Goal: Transaction & Acquisition: Purchase product/service

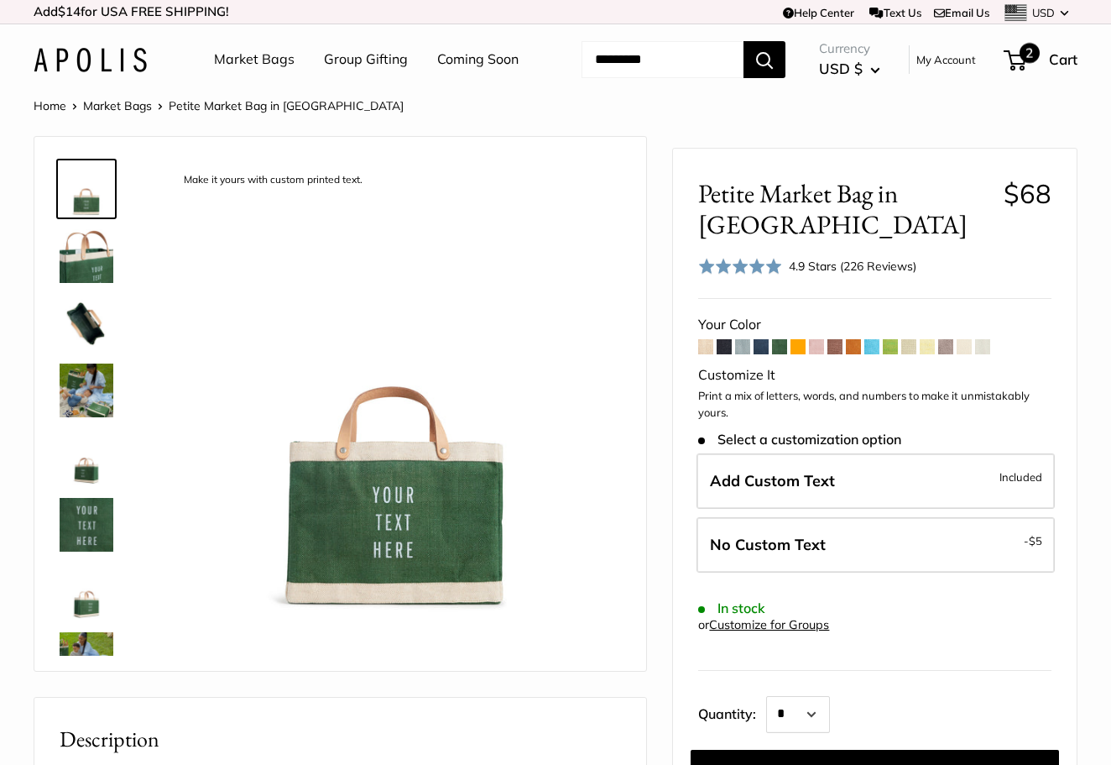
click at [1026, 71] on span "2" at bounding box center [1015, 60] width 23 height 20
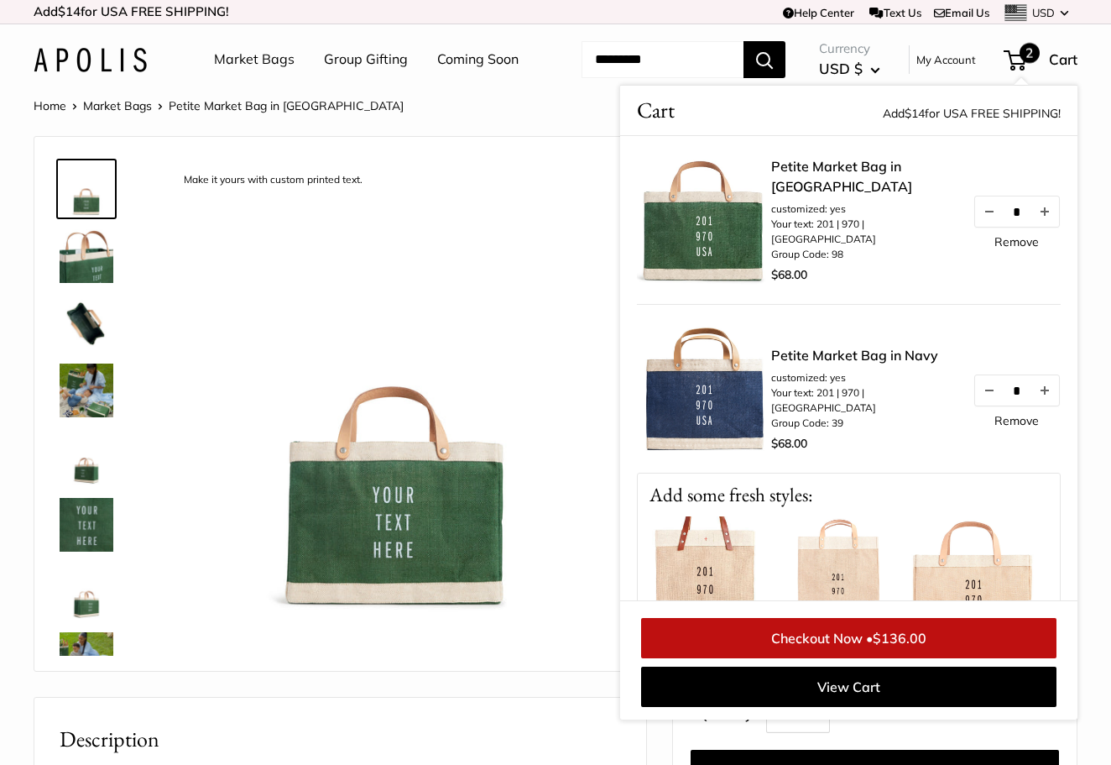
click at [1026, 71] on span "2" at bounding box center [1015, 60] width 23 height 20
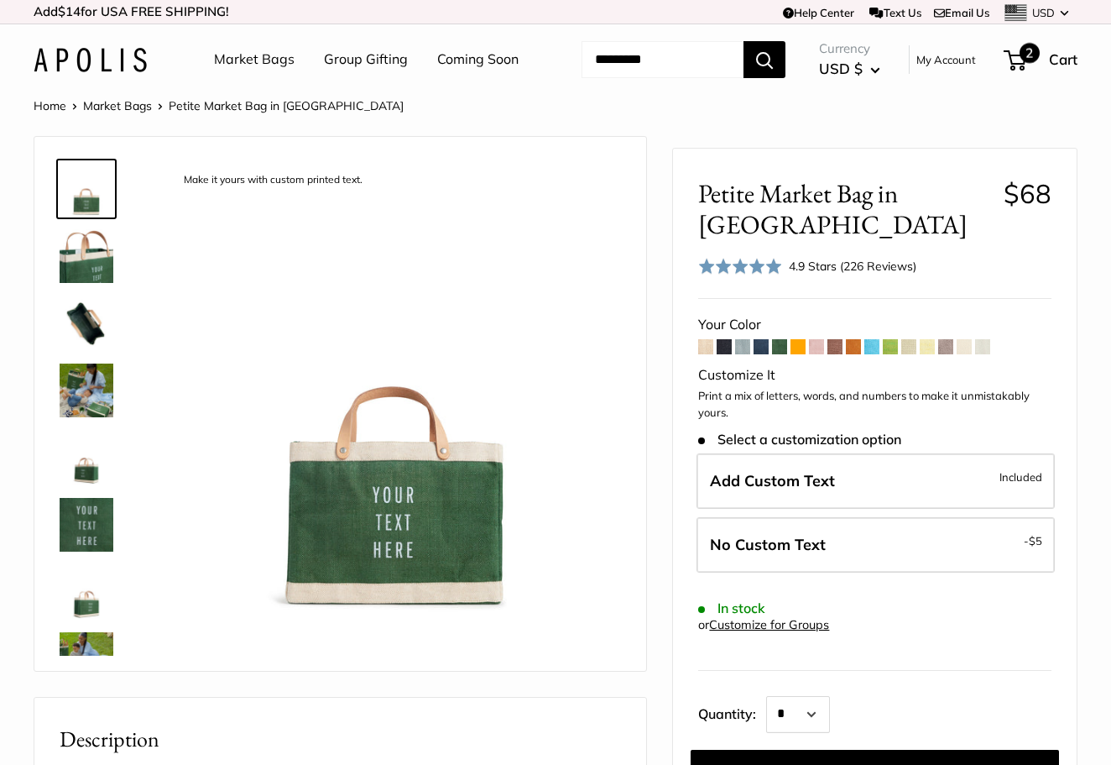
click at [1019, 73] on div "2 Cart" at bounding box center [1042, 59] width 72 height 27
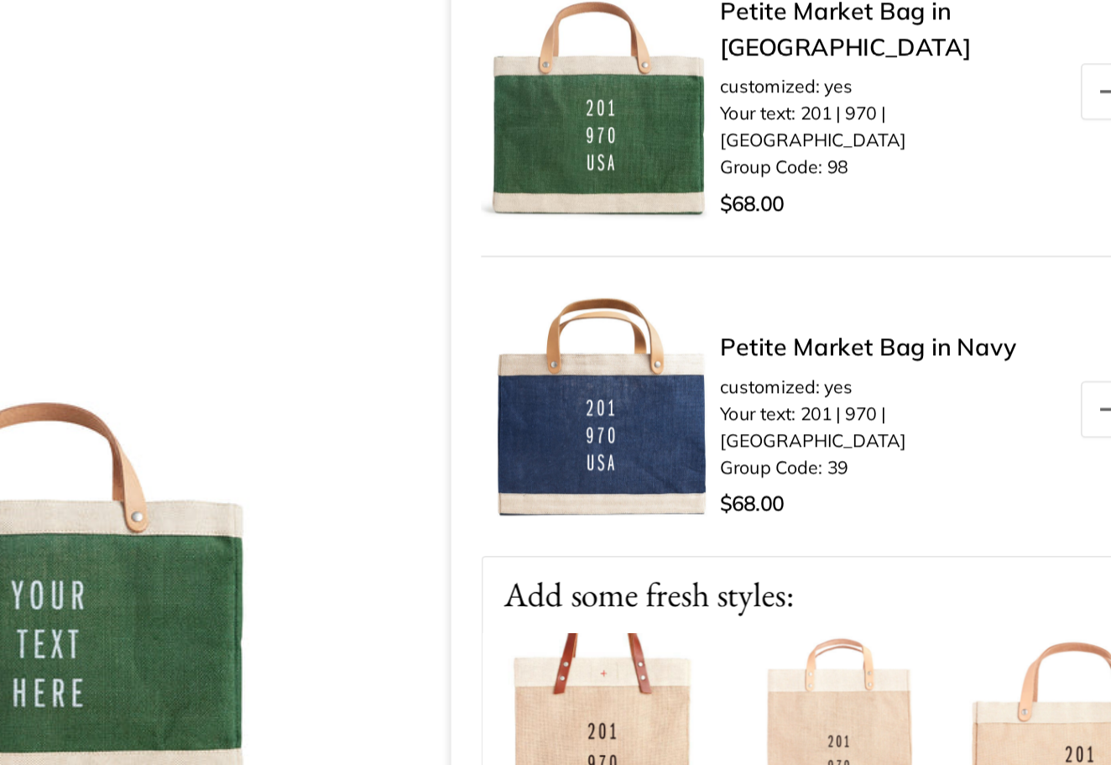
scroll to position [14, 0]
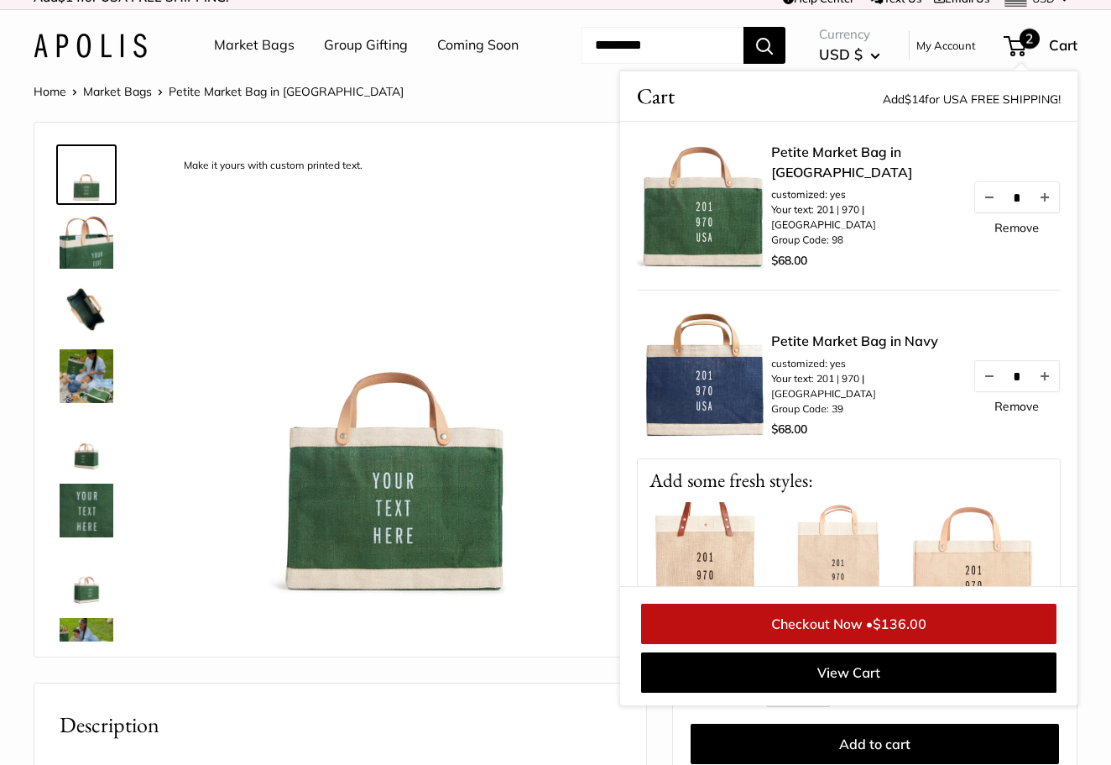
click at [269, 50] on link "Market Bags" at bounding box center [254, 45] width 81 height 25
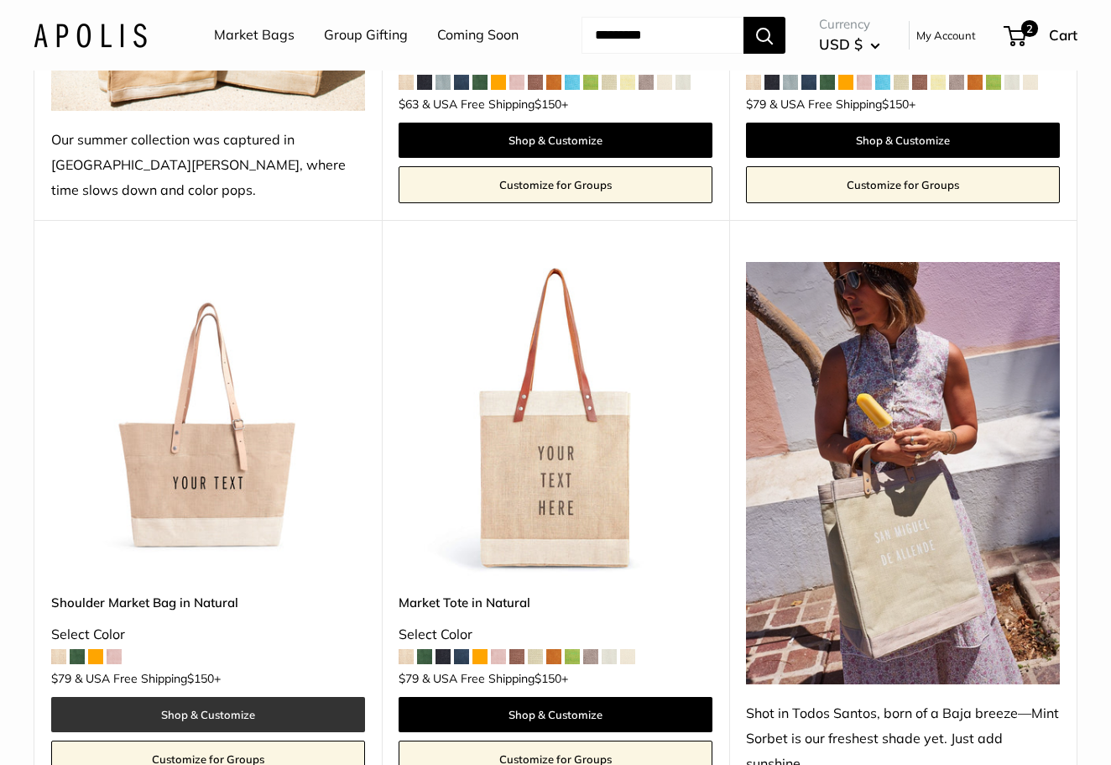
scroll to position [681, 0]
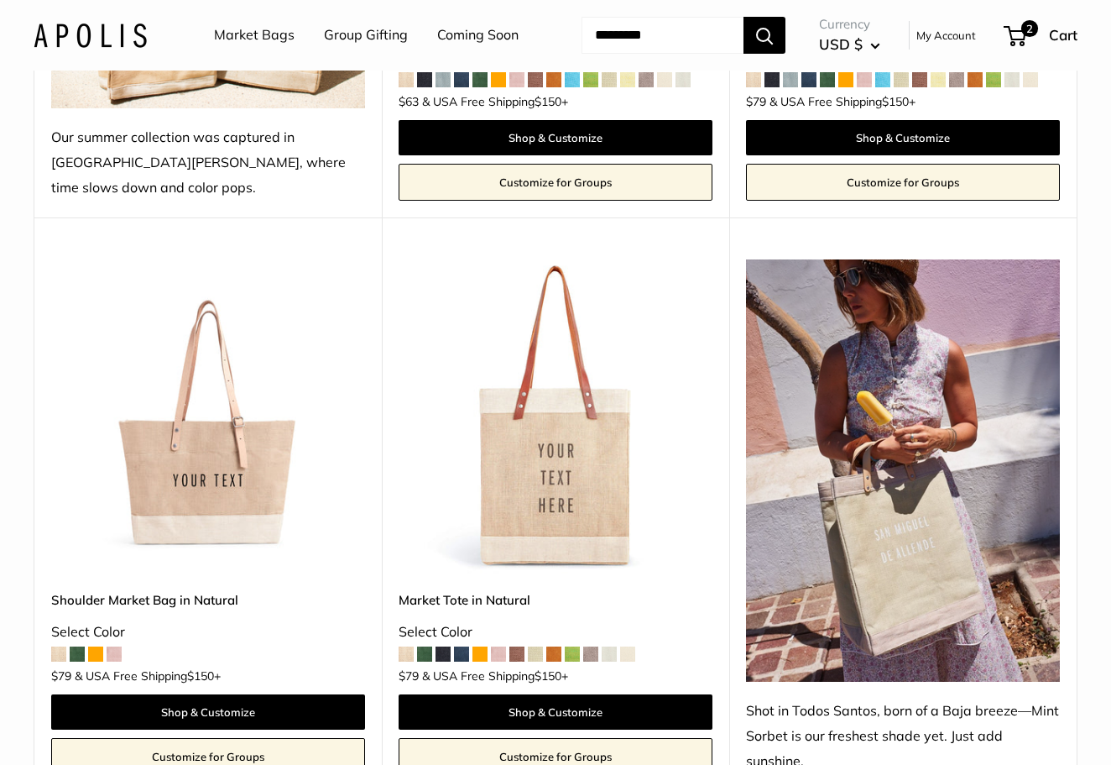
click at [0, 0] on img at bounding box center [0, 0] width 0 height 0
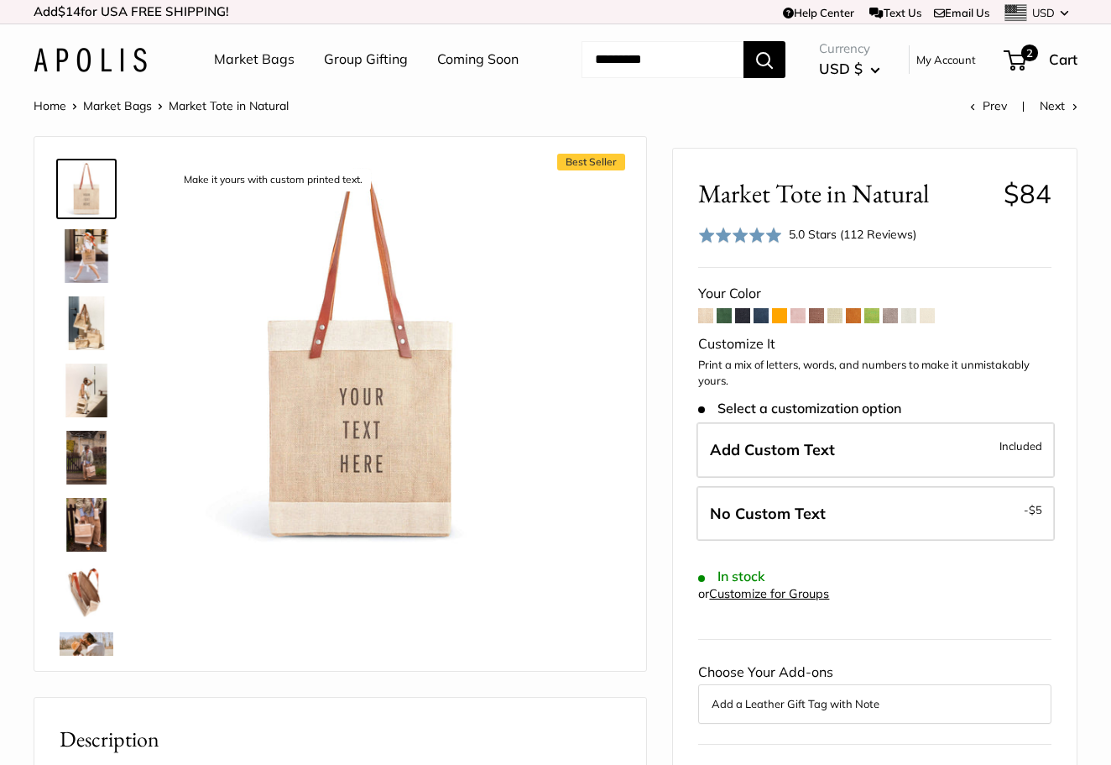
click at [83, 283] on img at bounding box center [87, 256] width 54 height 54
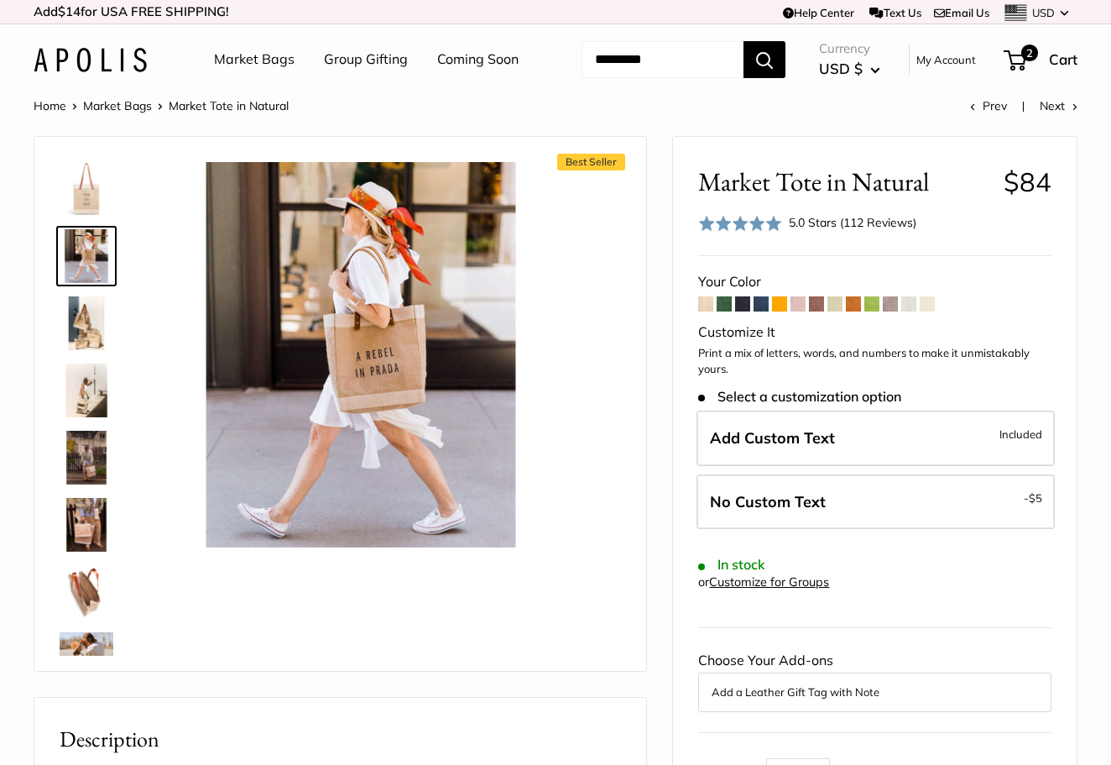
click at [93, 350] on img at bounding box center [87, 323] width 54 height 54
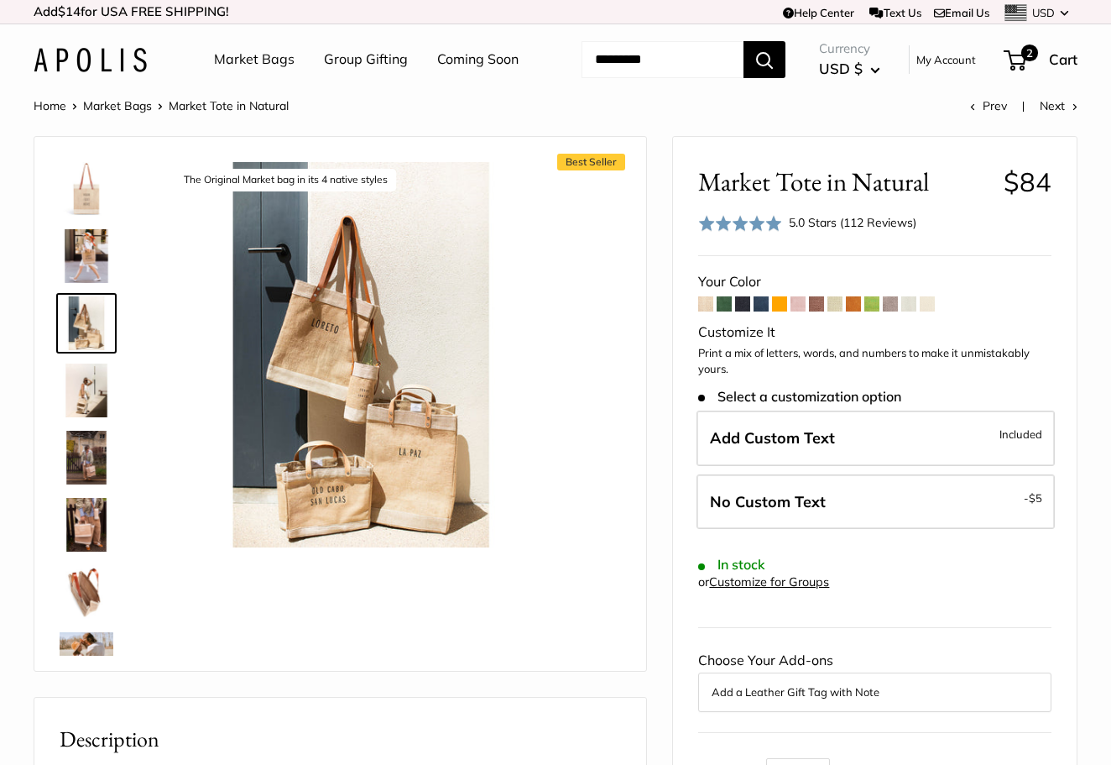
click at [91, 417] on img at bounding box center [87, 390] width 54 height 54
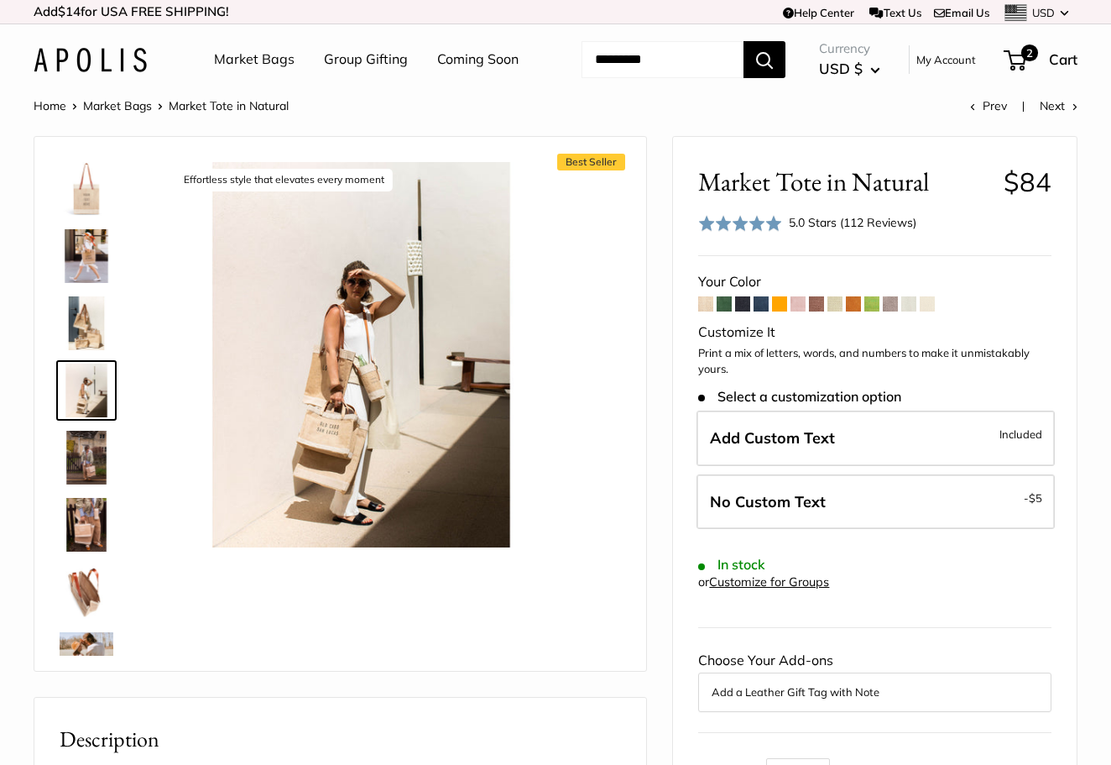
click at [87, 484] on img at bounding box center [87, 458] width 54 height 54
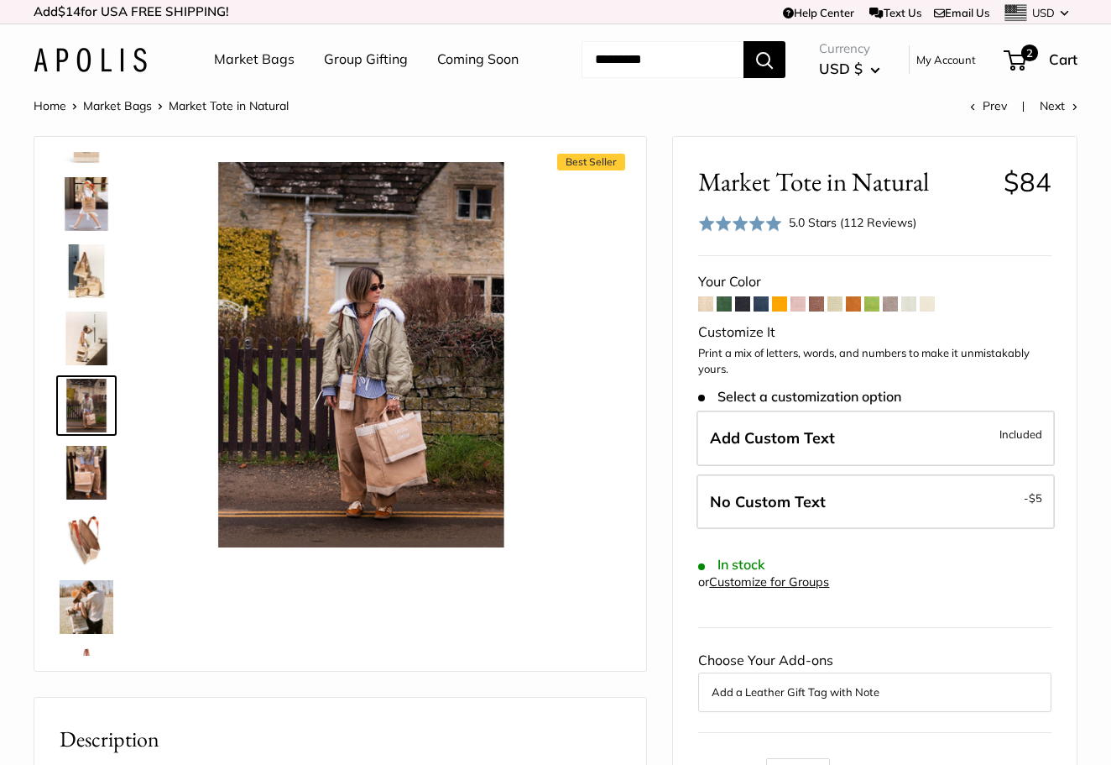
click at [88, 499] on img at bounding box center [87, 473] width 54 height 54
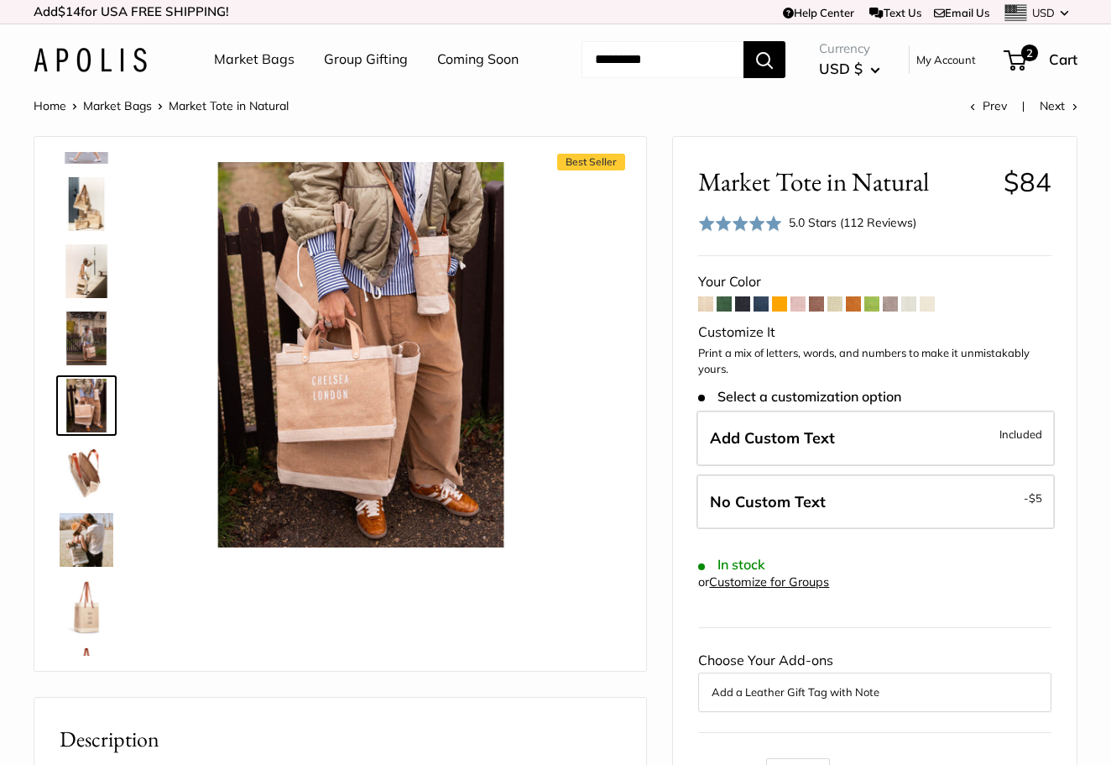
click at [88, 499] on img at bounding box center [87, 473] width 54 height 54
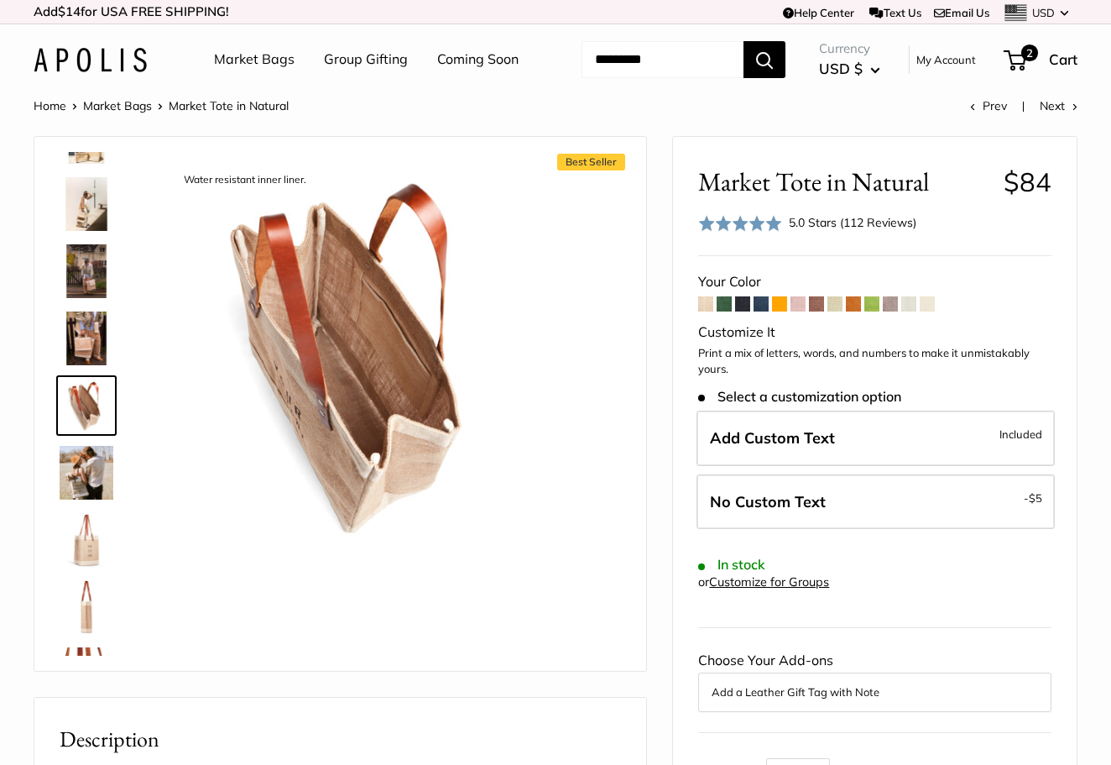
click at [88, 567] on img at bounding box center [87, 540] width 54 height 54
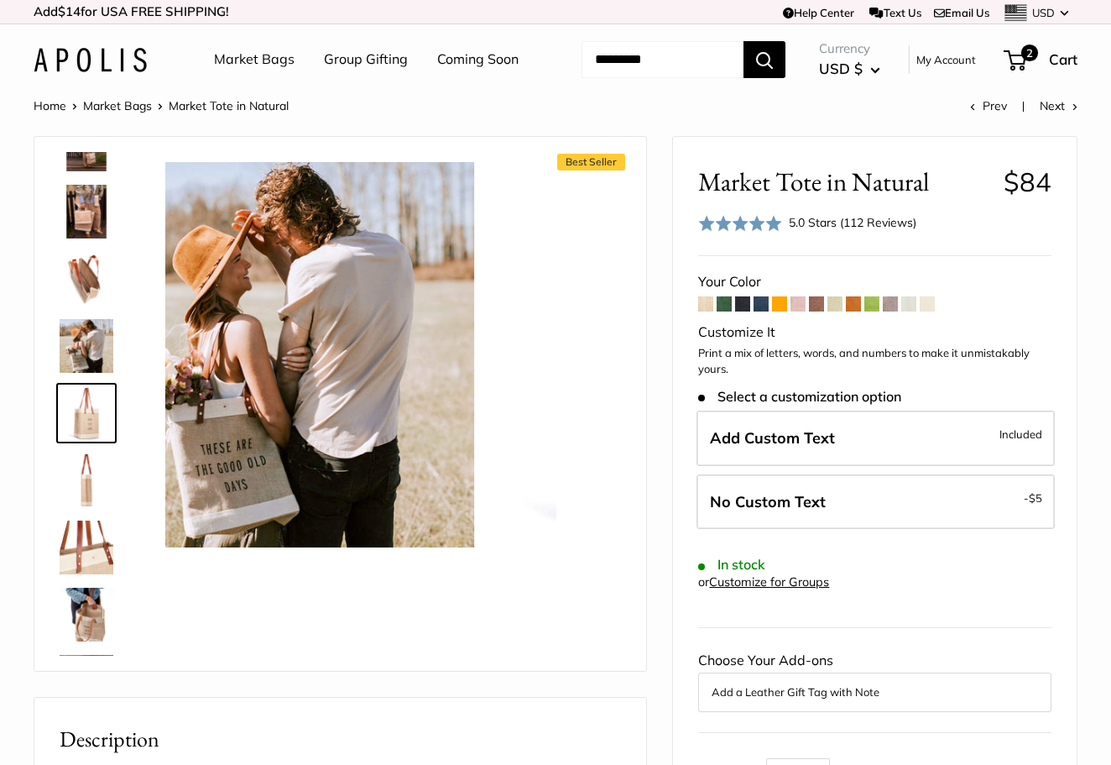
scroll to position [321, 0]
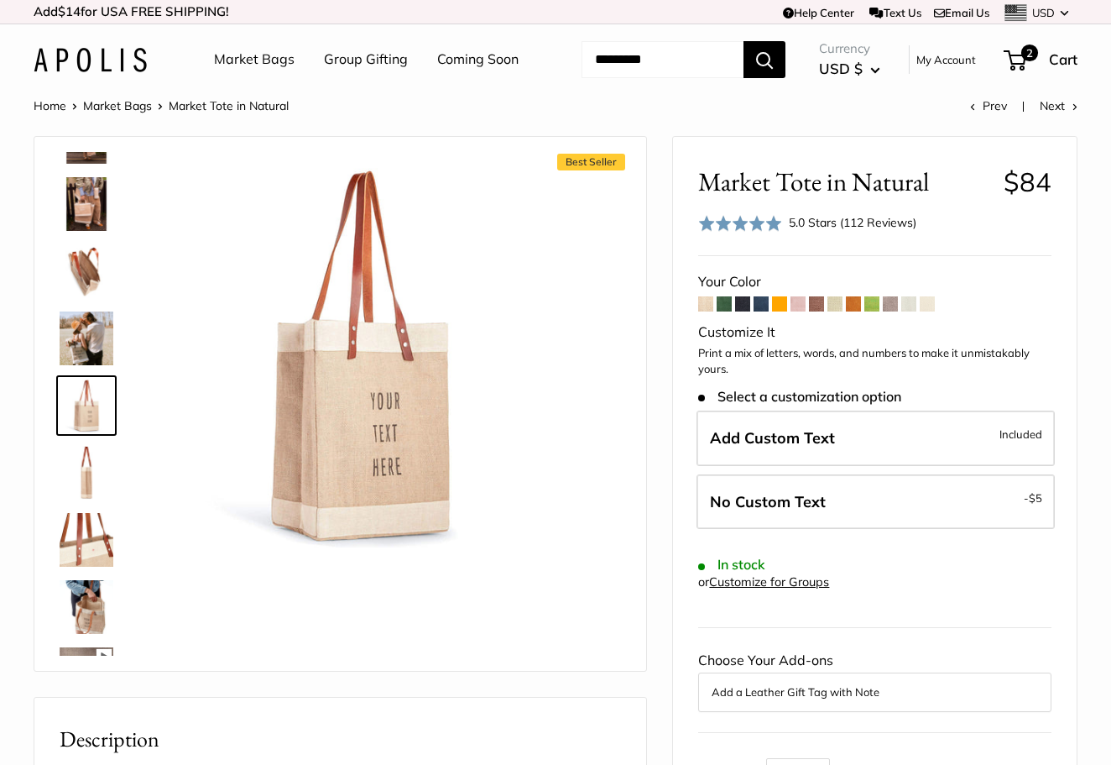
click at [728, 311] on span at bounding box center [724, 303] width 15 height 15
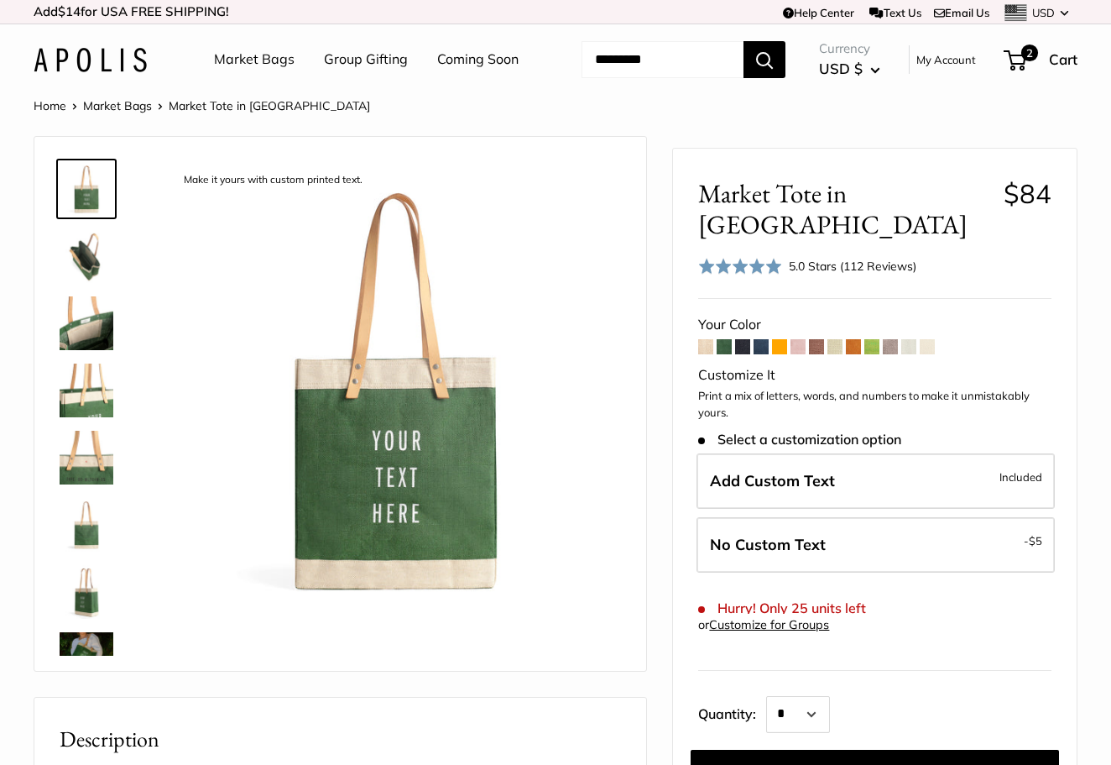
click at [707, 354] on span at bounding box center [705, 346] width 15 height 15
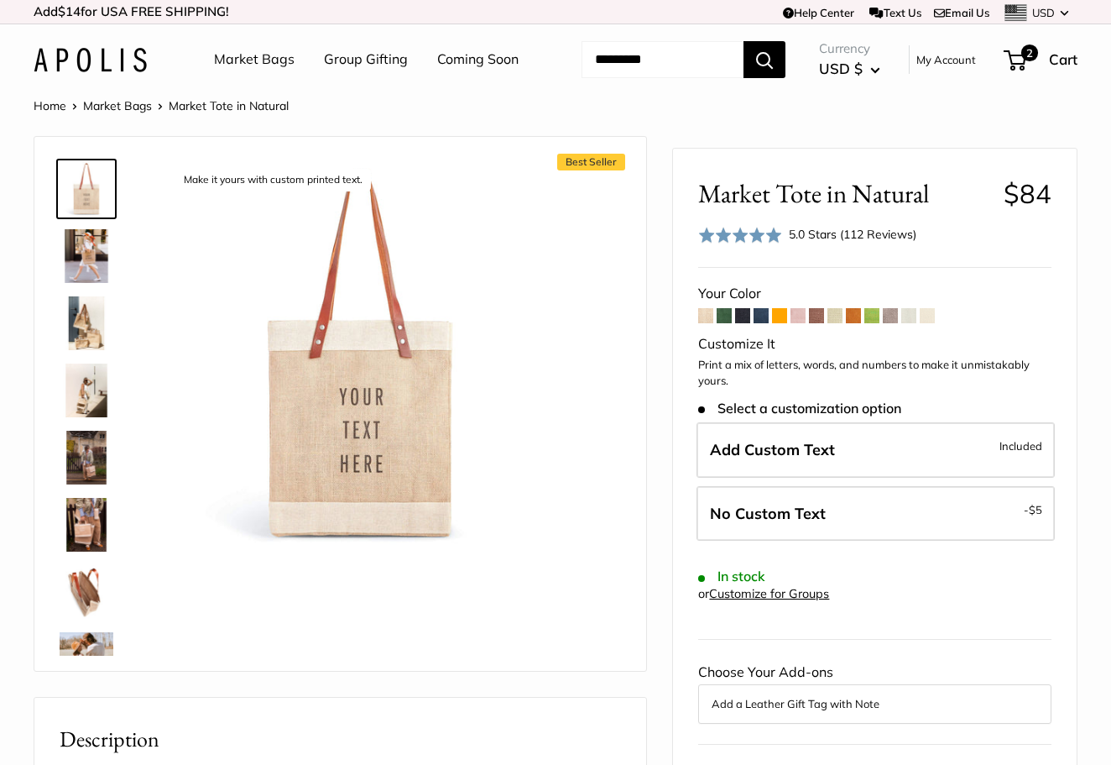
click at [86, 283] on img at bounding box center [87, 256] width 54 height 54
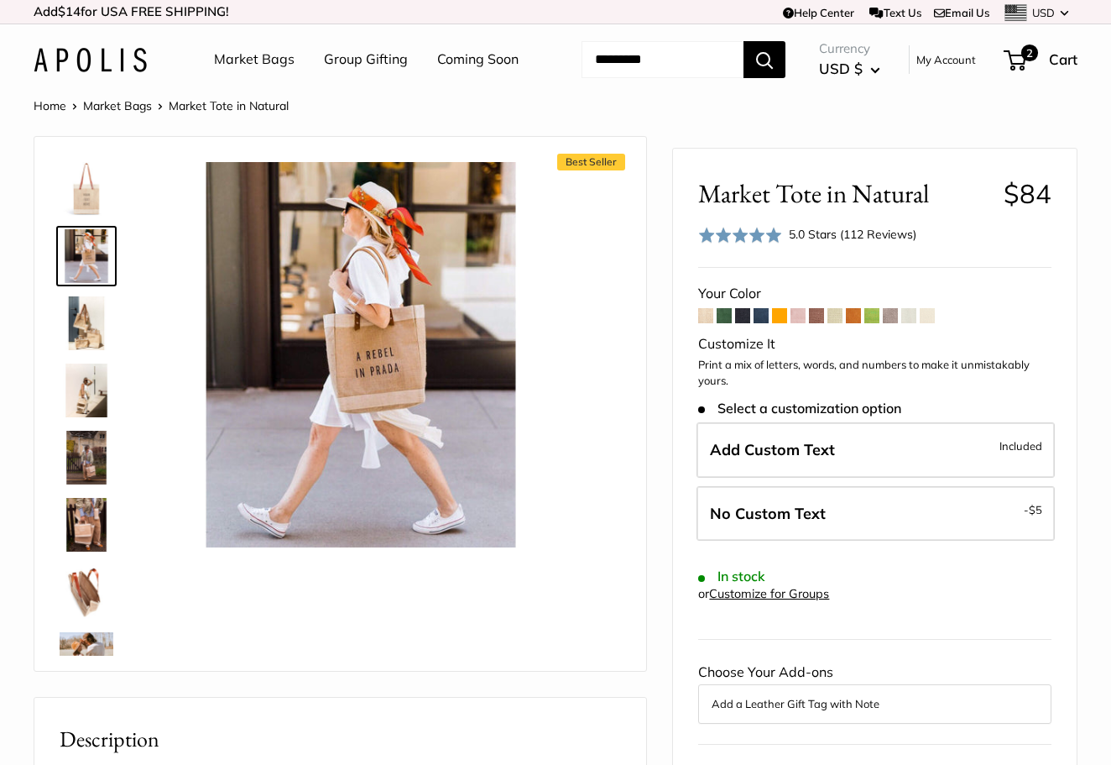
click at [91, 216] on img at bounding box center [87, 189] width 54 height 54
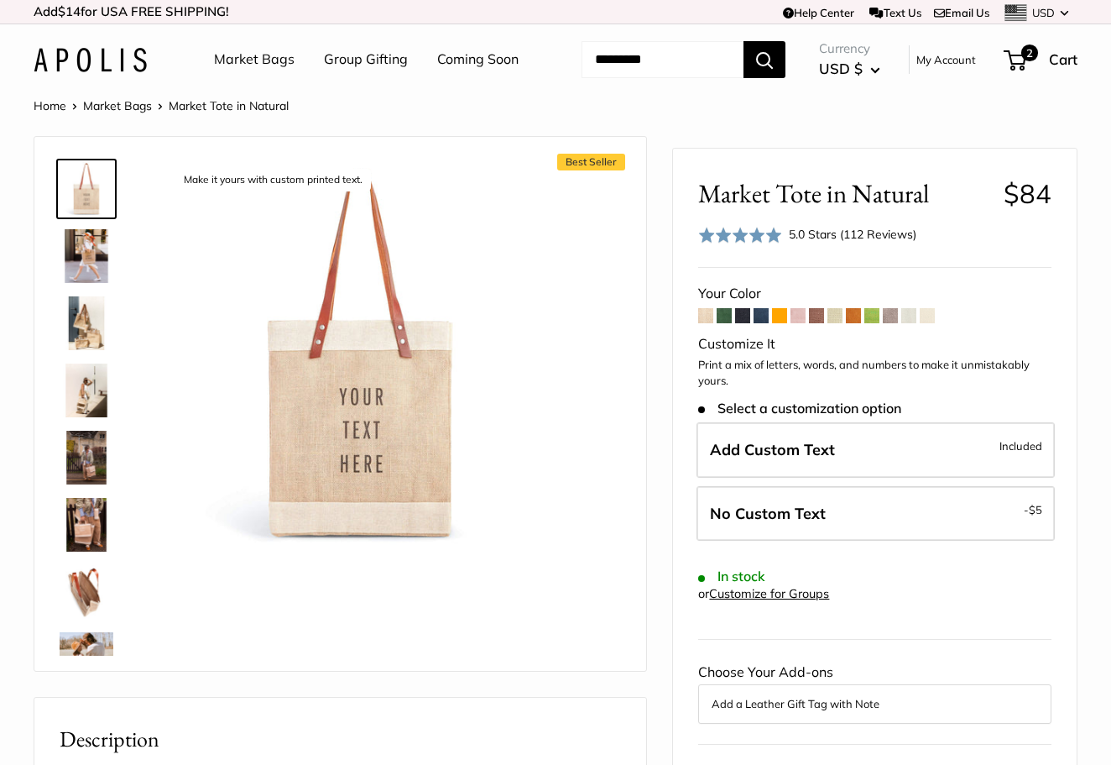
click at [724, 323] on span at bounding box center [724, 315] width 15 height 15
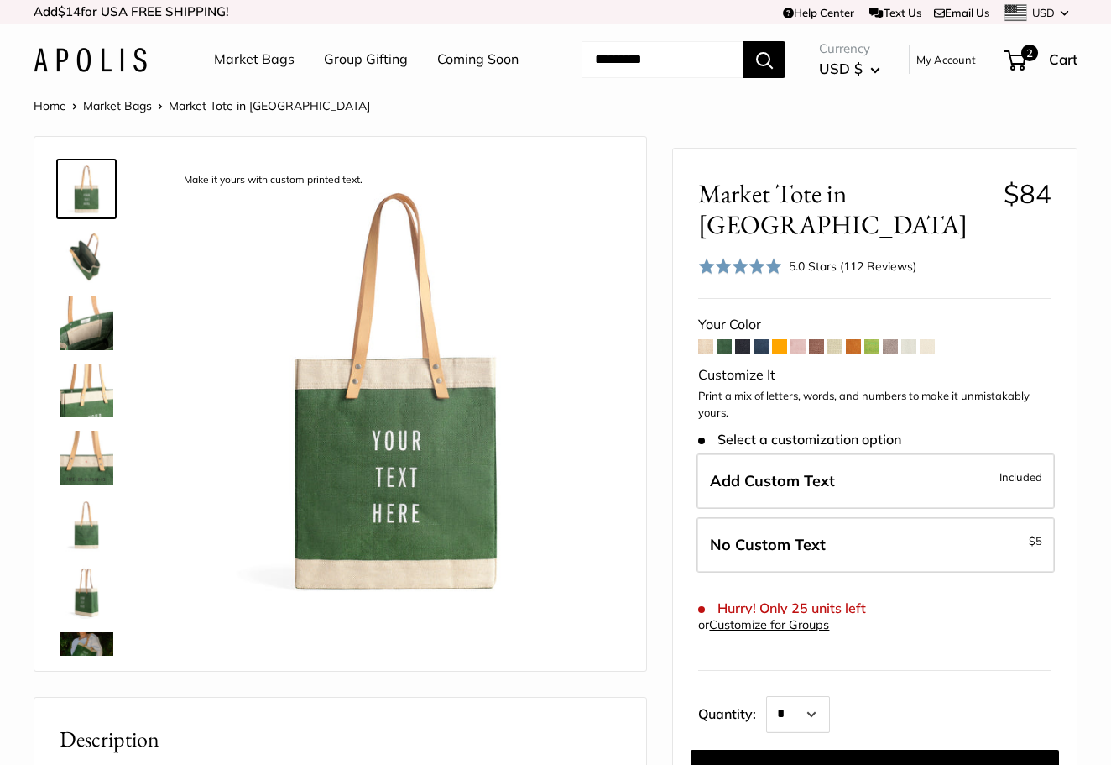
click at [703, 353] on span at bounding box center [705, 346] width 15 height 15
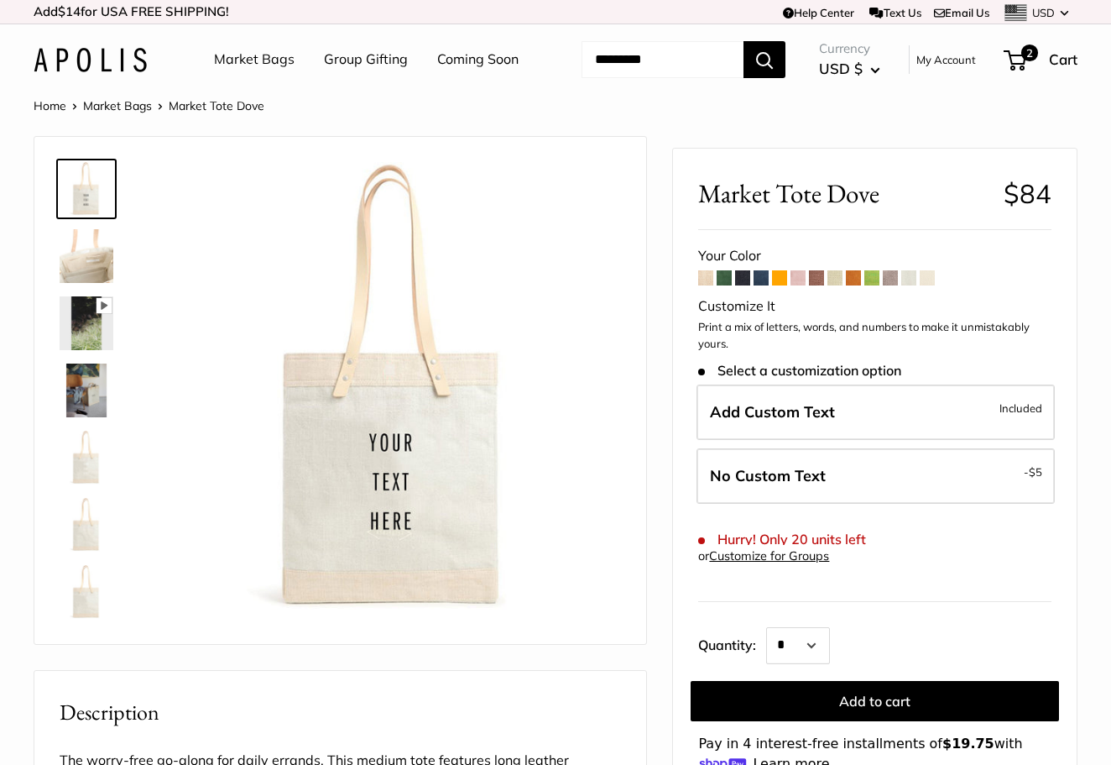
click at [930, 285] on span at bounding box center [927, 277] width 15 height 15
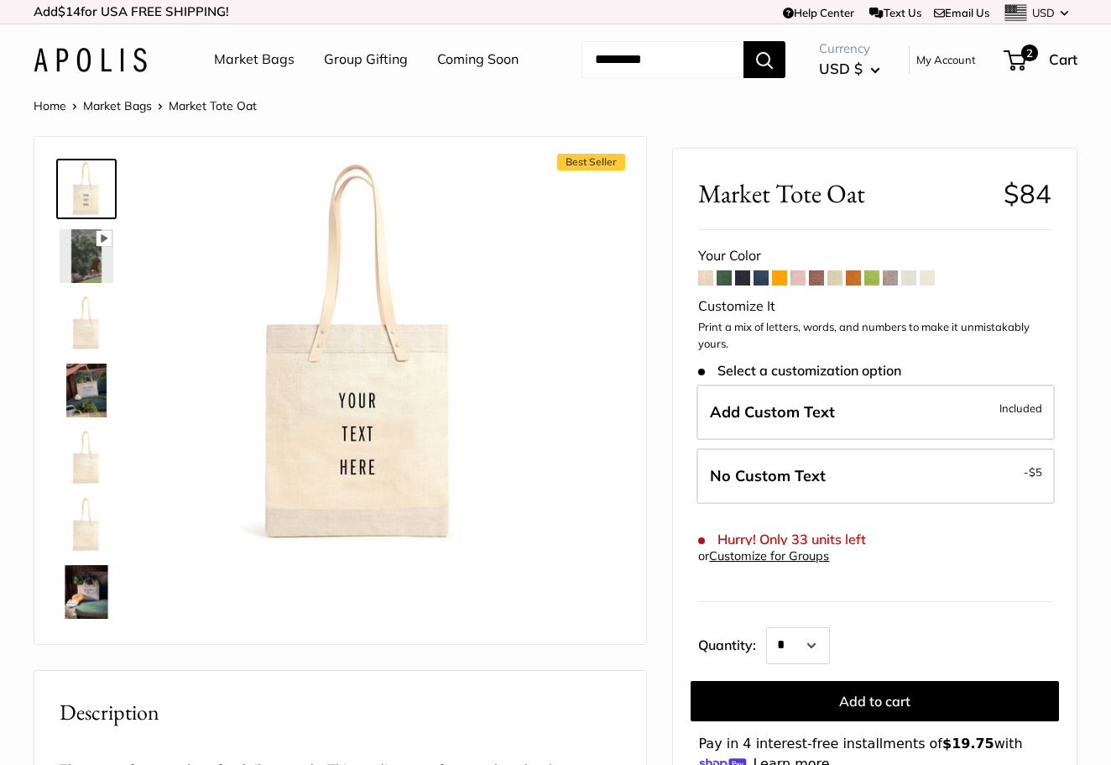
click at [708, 285] on span at bounding box center [705, 277] width 15 height 15
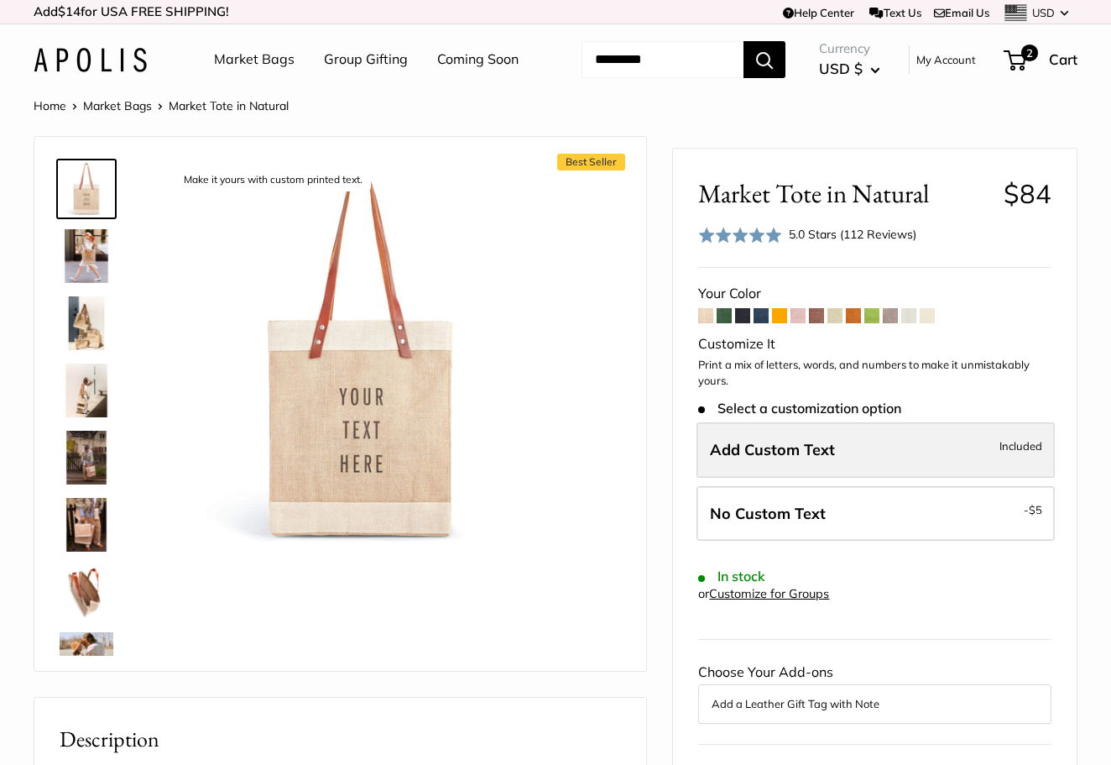
click at [785, 459] on span "Add Custom Text" at bounding box center [772, 449] width 125 height 19
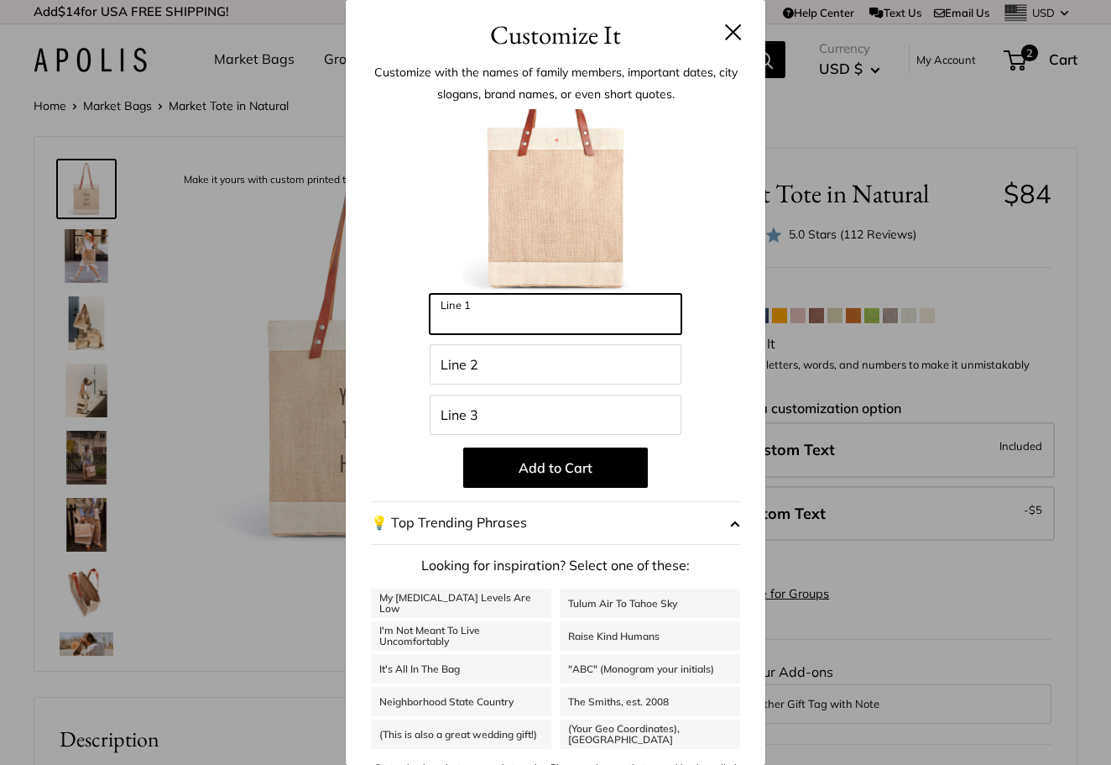
click at [590, 321] on input "Line 1" at bounding box center [556, 314] width 252 height 40
type input "***"
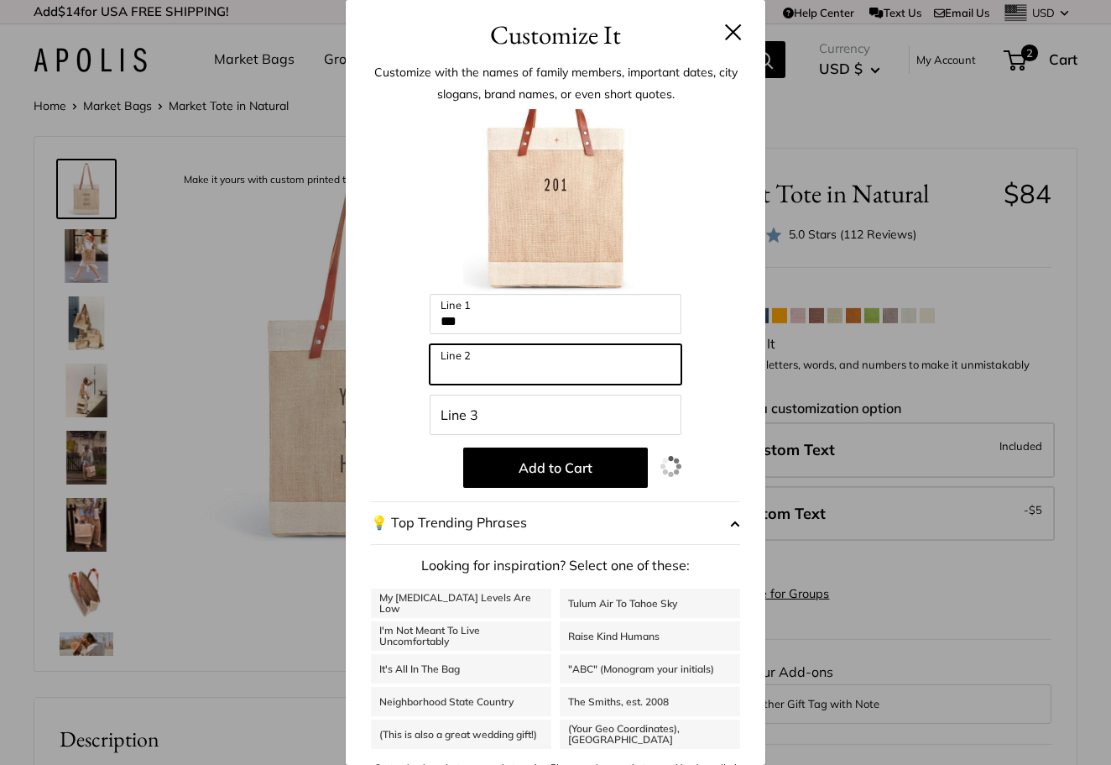
click at [536, 370] on input "Line 2" at bounding box center [556, 364] width 252 height 40
type input "***"
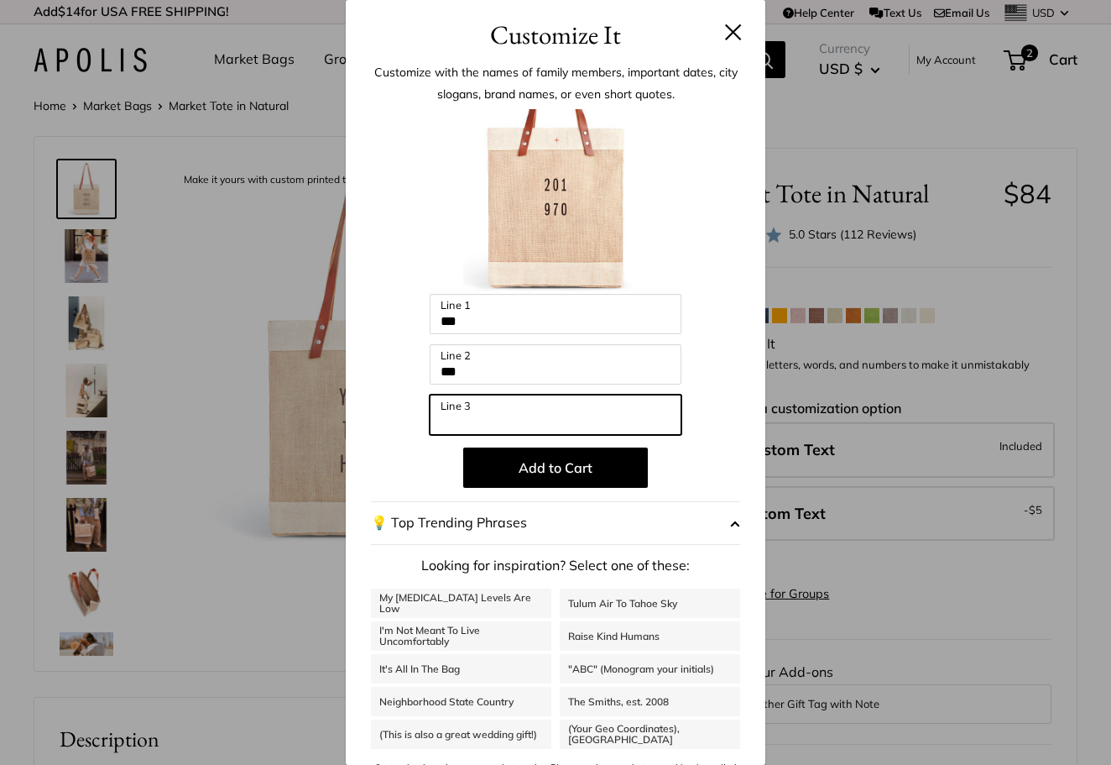
click at [469, 416] on input "Line 3" at bounding box center [556, 415] width 252 height 40
type input "***"
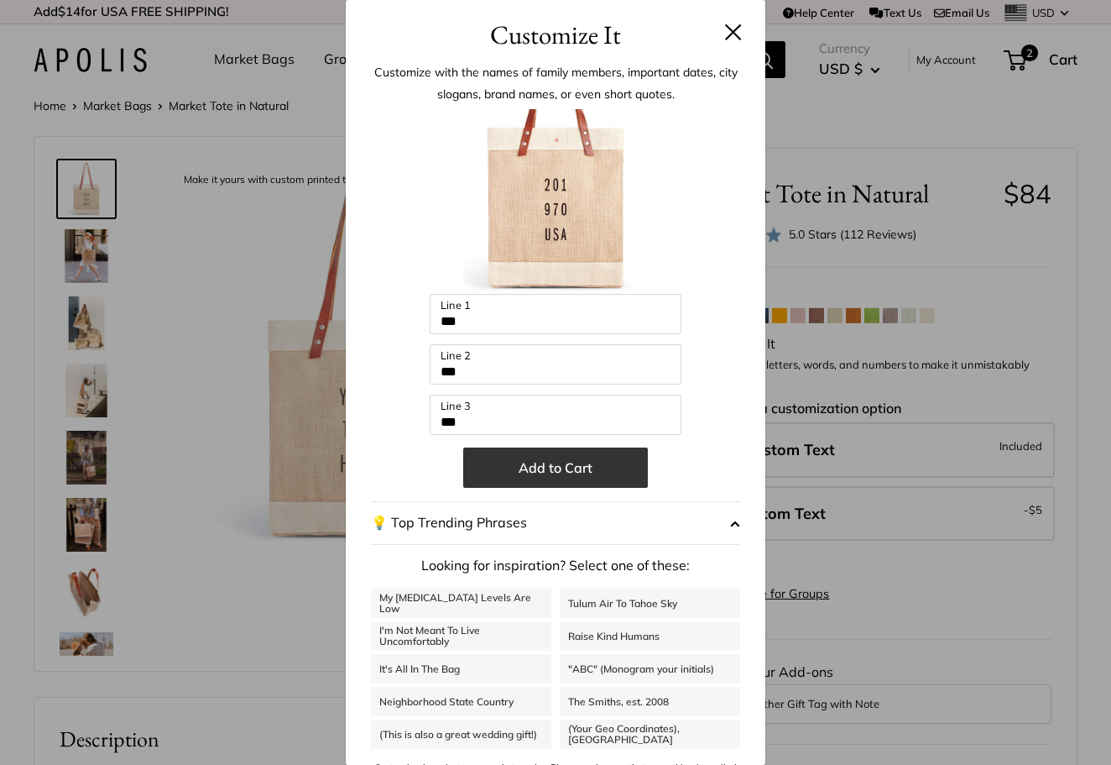
click at [543, 469] on button "Add to Cart" at bounding box center [555, 467] width 185 height 40
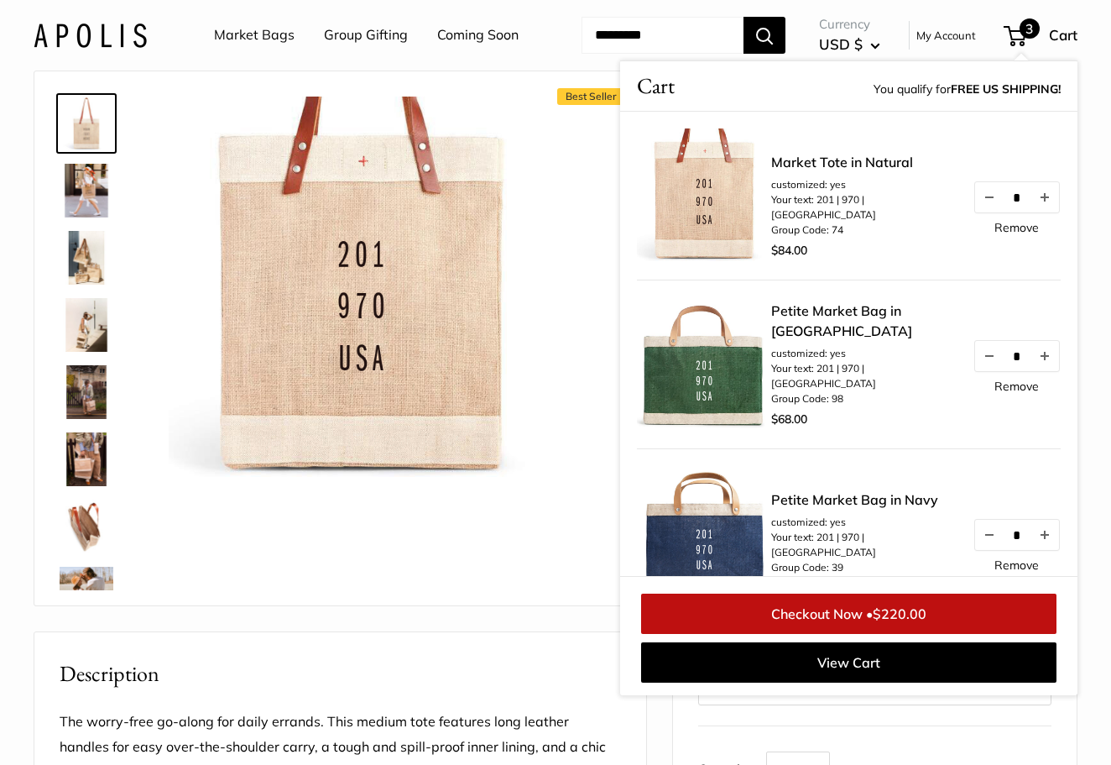
scroll to position [66, 0]
click at [578, 528] on div "Best Seller The Original Market bag in its 4 native styles Effortless style tha…" at bounding box center [340, 337] width 570 height 500
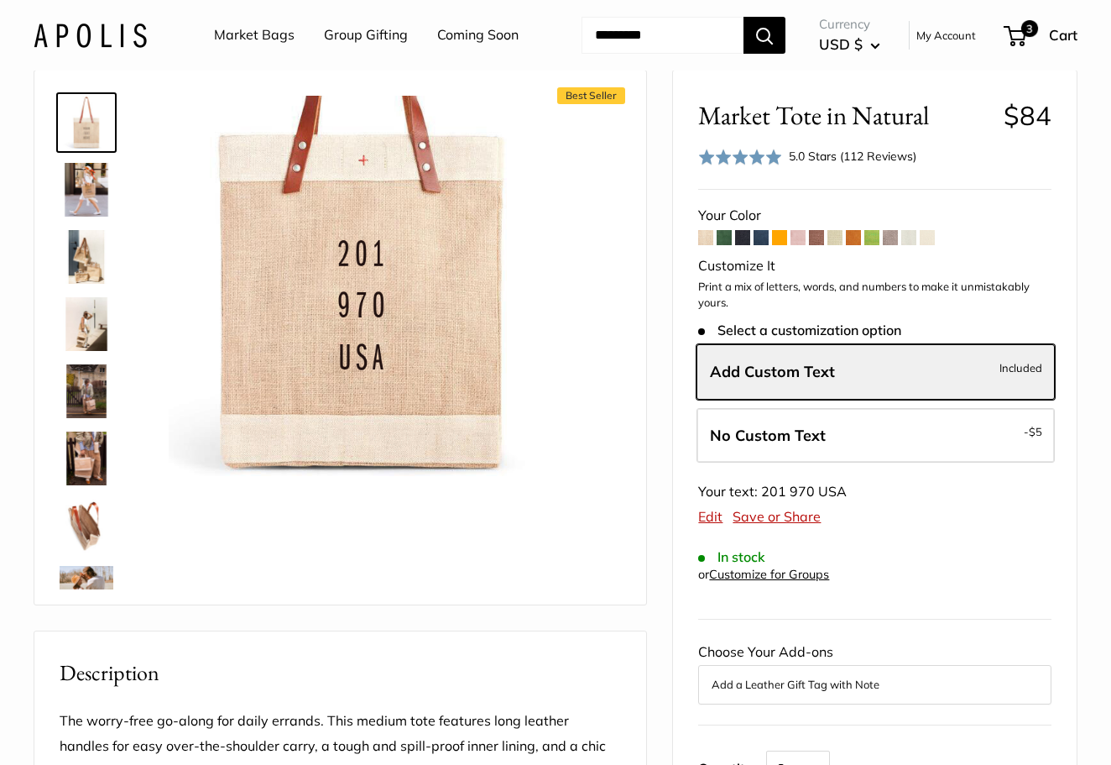
click at [724, 245] on span at bounding box center [724, 237] width 15 height 15
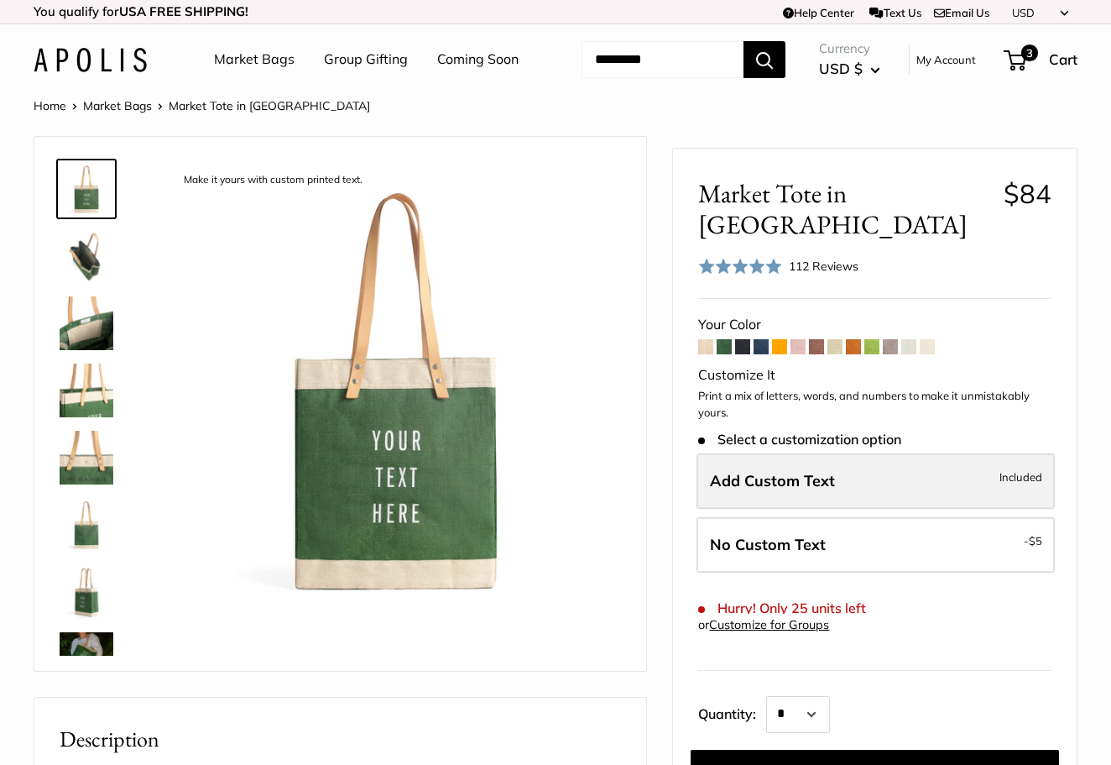
click at [794, 485] on span "Add Custom Text" at bounding box center [772, 480] width 125 height 19
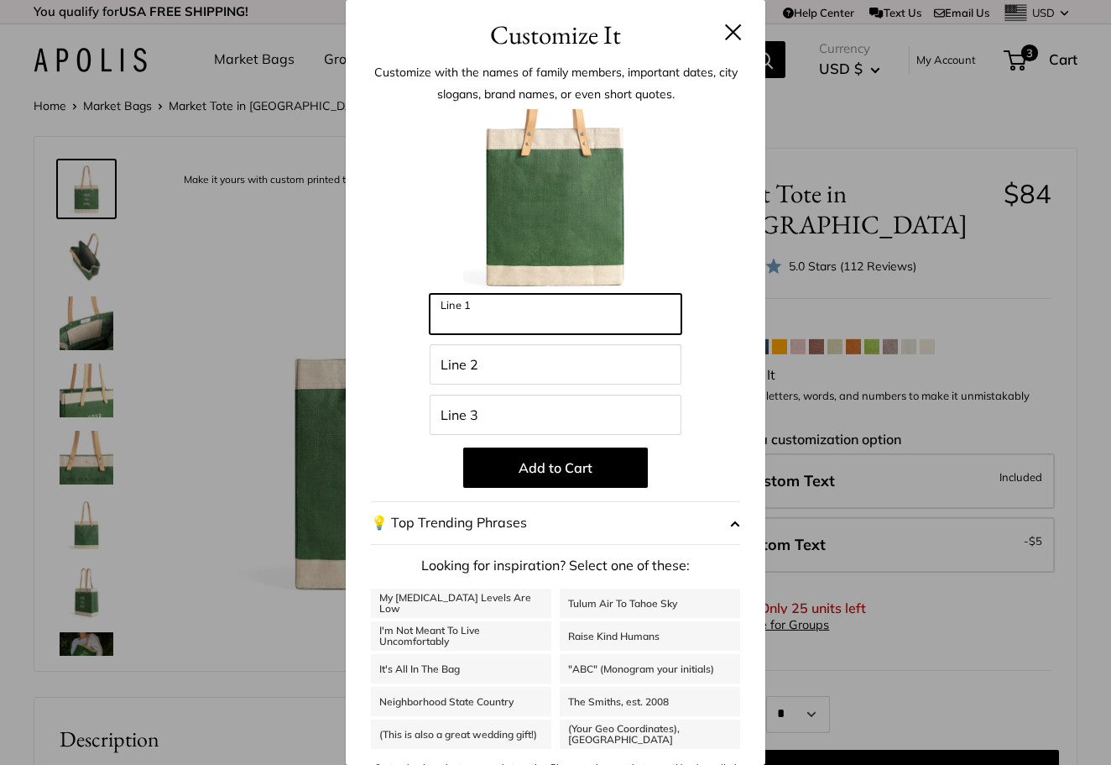
click at [544, 301] on input "Line 1" at bounding box center [556, 314] width 252 height 40
type input "***"
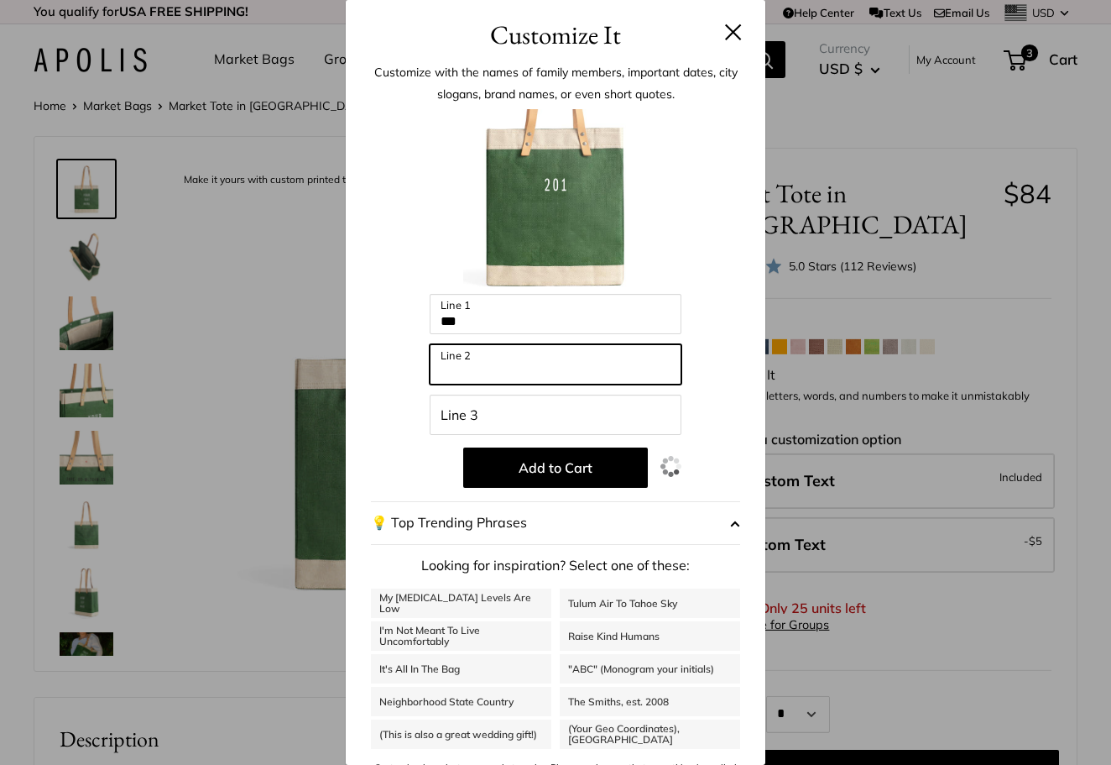
click at [460, 360] on input "Line 2" at bounding box center [556, 364] width 252 height 40
type input "***"
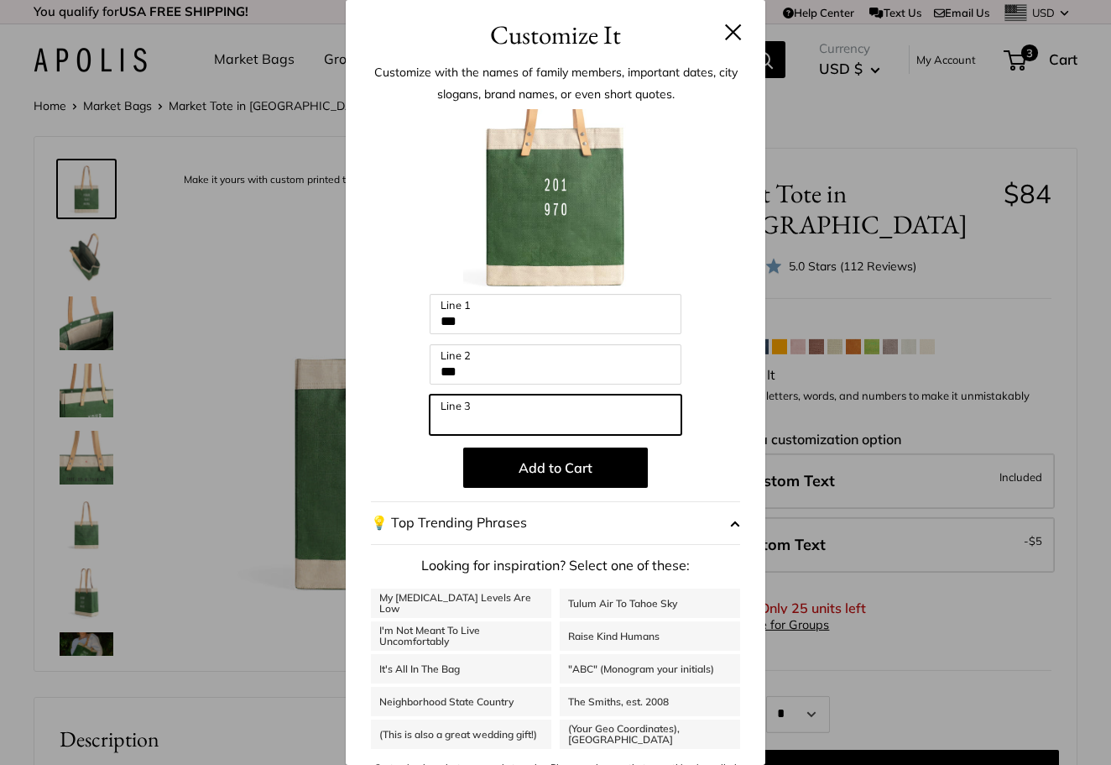
click at [467, 409] on input "Line 3" at bounding box center [556, 415] width 252 height 40
type input "***"
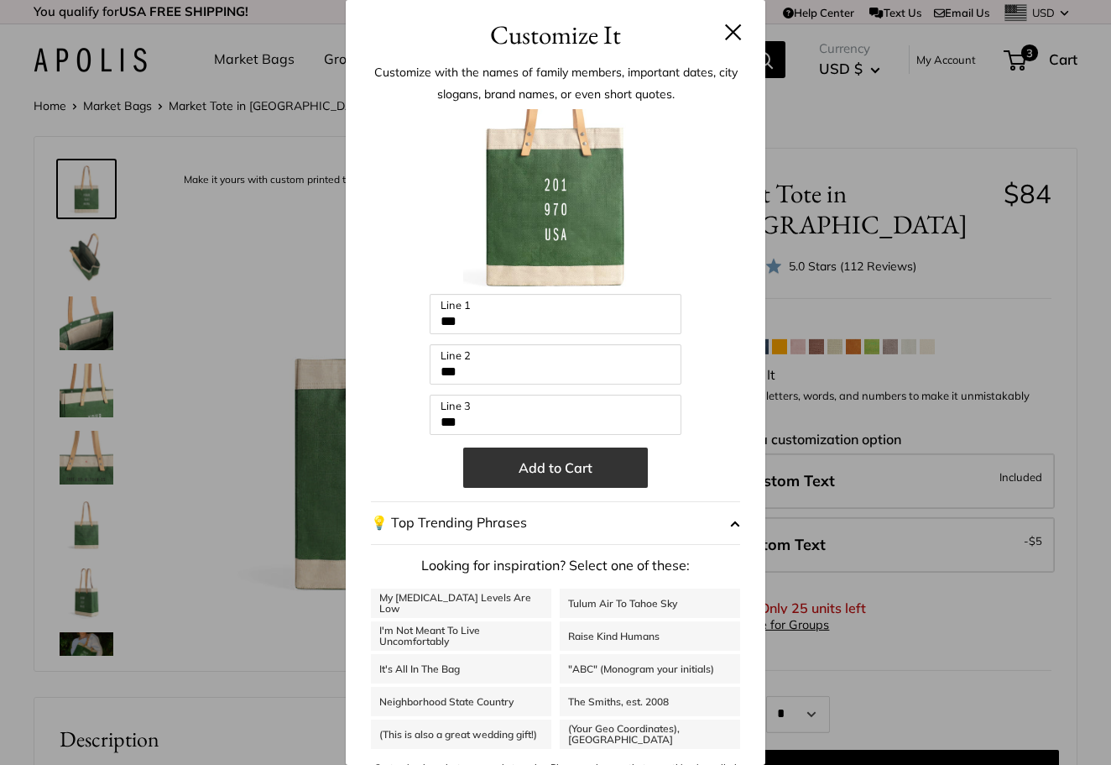
click at [525, 464] on button "Add to Cart" at bounding box center [555, 467] width 185 height 40
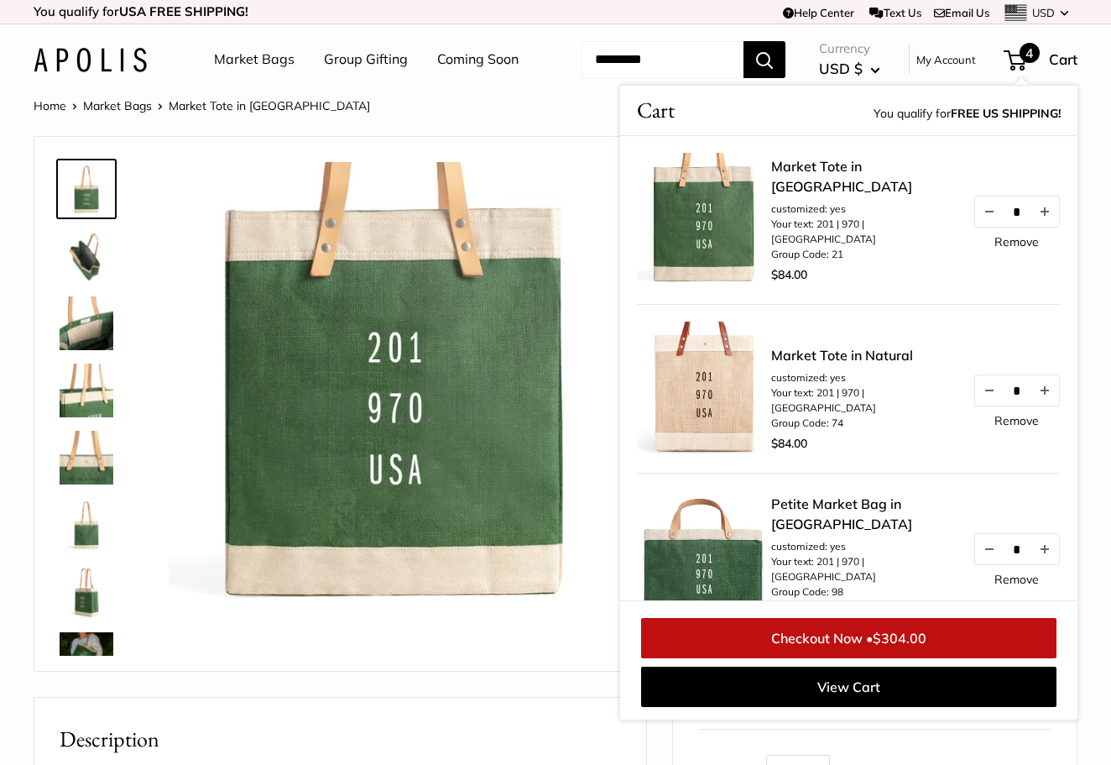
click at [1006, 248] on link "Remove" at bounding box center [1017, 242] width 44 height 12
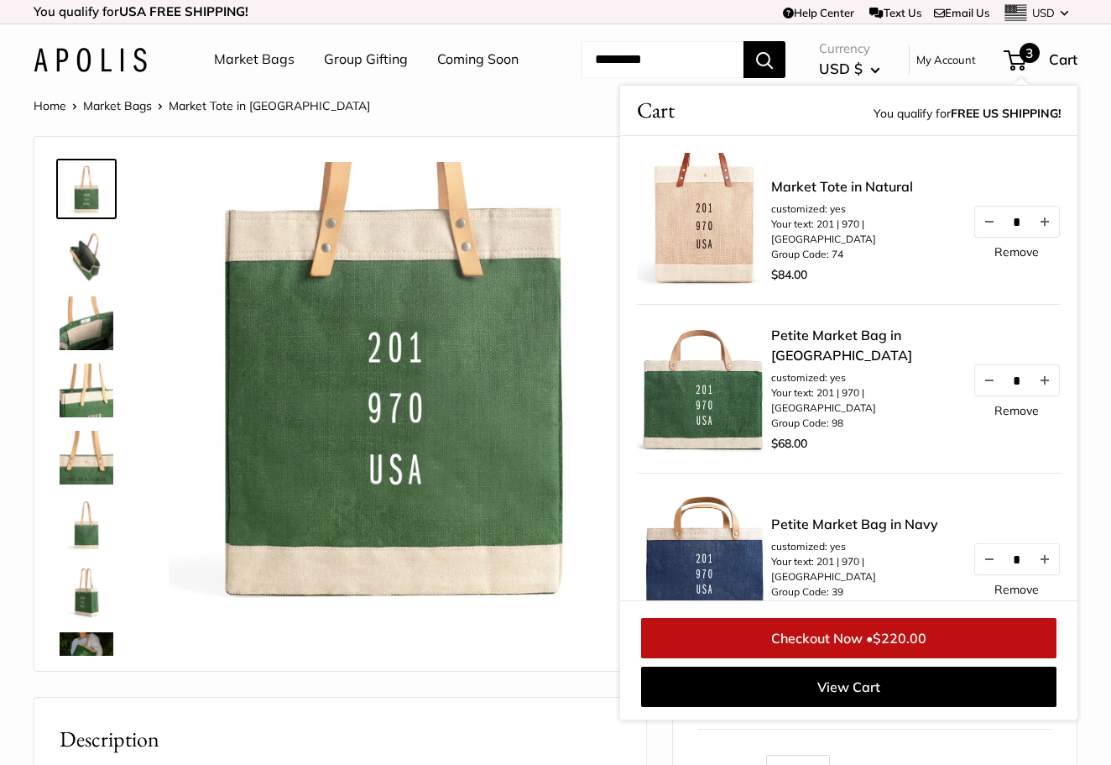
click at [1007, 416] on link "Remove" at bounding box center [1017, 411] width 44 height 12
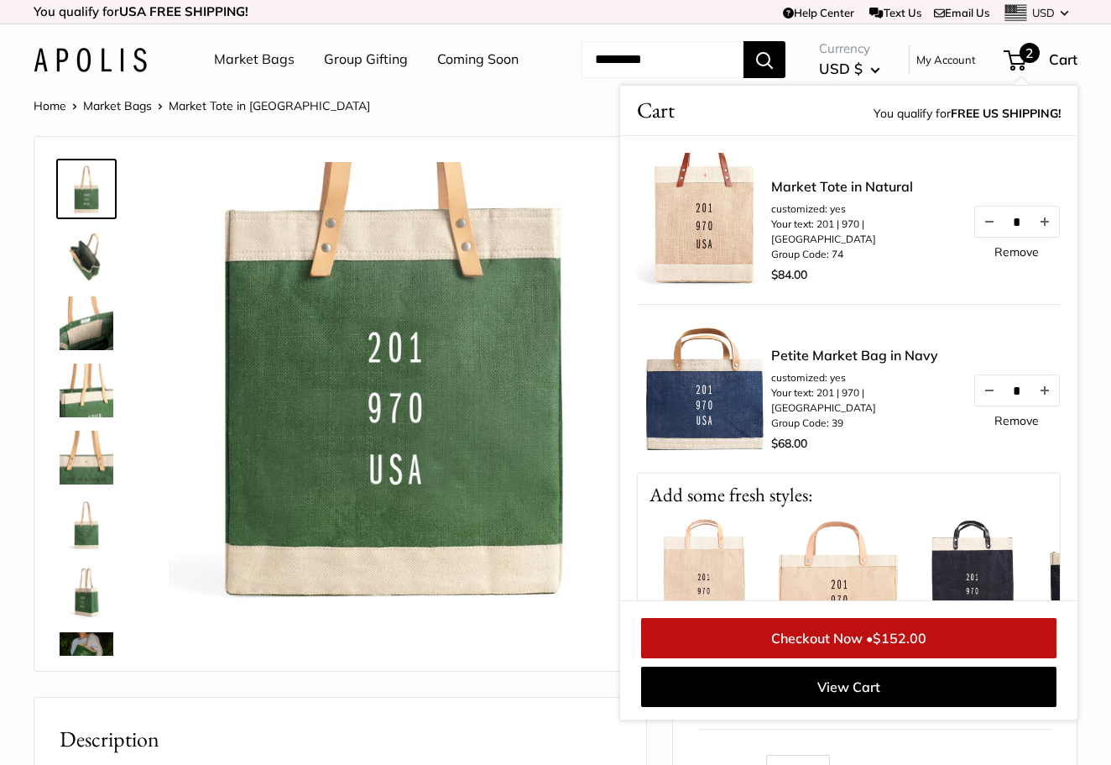
click at [845, 658] on link "Checkout Now • $152.00" at bounding box center [848, 638] width 415 height 40
